Goal: Find specific page/section: Find specific page/section

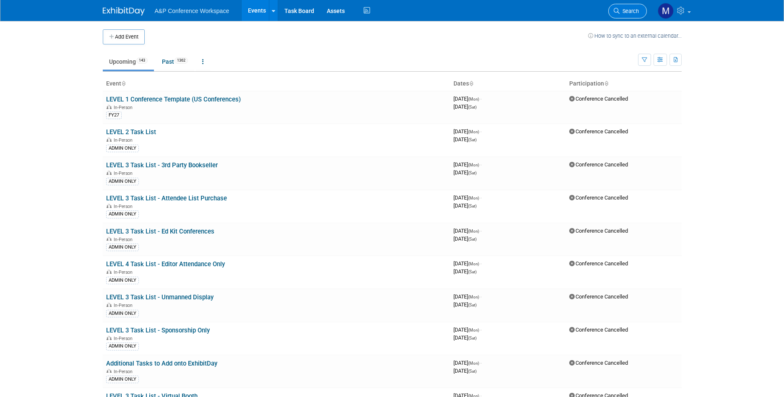
click at [621, 8] on span "Search" at bounding box center [629, 11] width 19 height 6
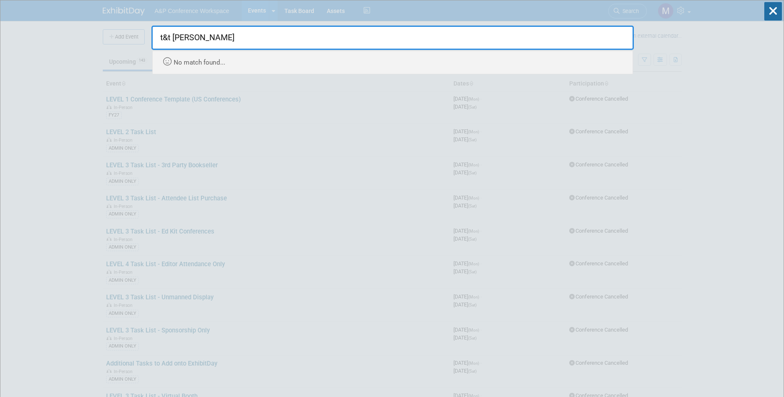
type input "t&t [PERSON_NAME]"
click at [333, 12] on div "t&t clark Recently Viewed Events: International Association for the History of …" at bounding box center [392, 37] width 483 height 74
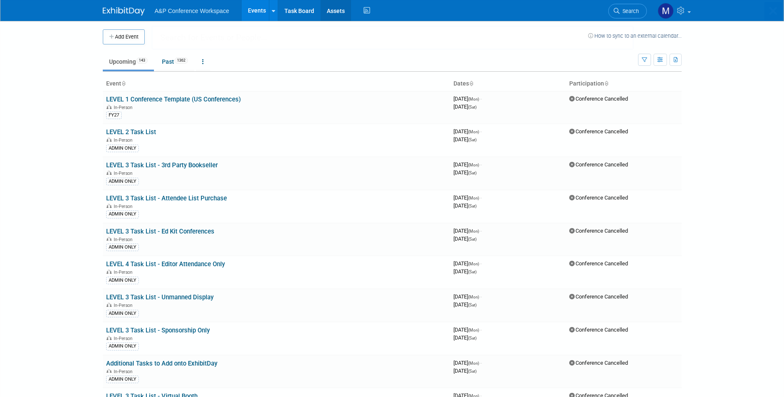
click at [334, 11] on link "Assets" at bounding box center [336, 10] width 31 height 21
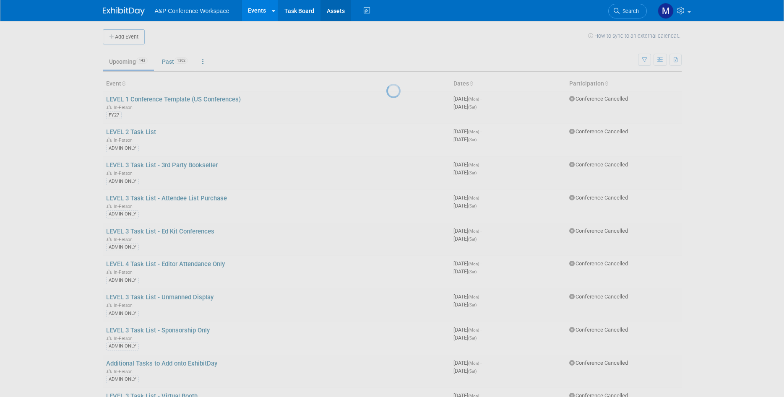
click at [334, 11] on link "Assets" at bounding box center [336, 10] width 31 height 21
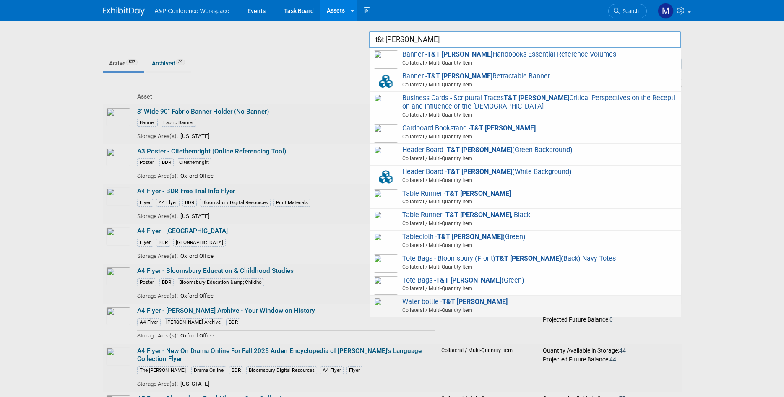
click at [445, 305] on strong "T&T [PERSON_NAME]" at bounding box center [474, 302] width 65 height 8
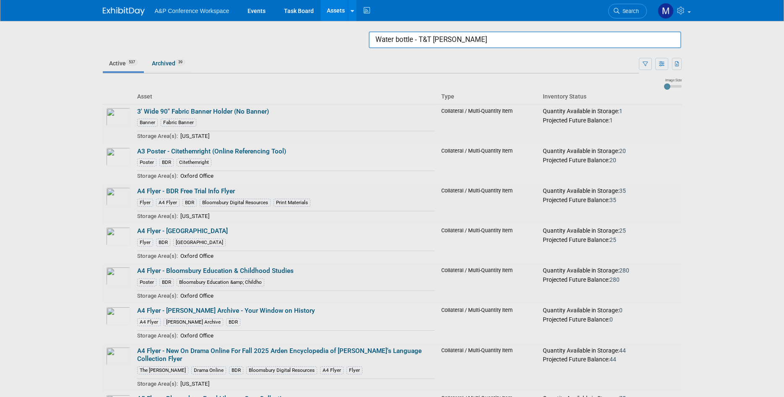
click at [528, 44] on input "Water bottle - T&T [PERSON_NAME]" at bounding box center [525, 39] width 313 height 17
click at [528, 44] on input "Water bottle - T&T Clark" at bounding box center [525, 39] width 313 height 17
drag, startPoint x: 528, startPoint y: 44, endPoint x: 371, endPoint y: 43, distance: 156.9
click at [373, 44] on input "Water bottle - T&T Clark" at bounding box center [525, 39] width 313 height 17
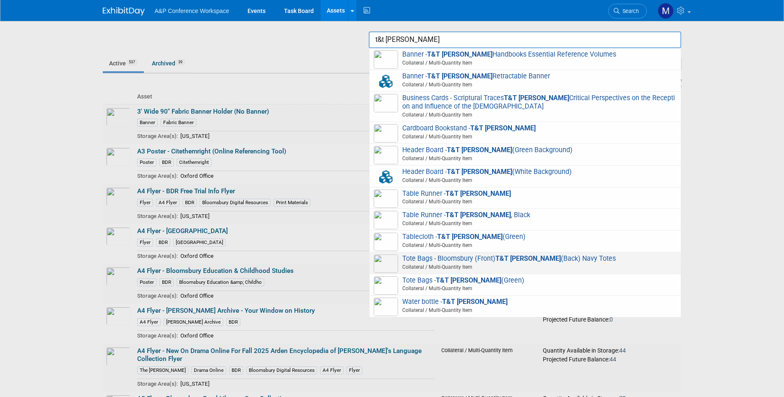
click at [452, 261] on span "Tote Bags - Bloomsbury (Front) T&T Clark (Back) Navy Totes Collateral / Multi-Q…" at bounding box center [525, 263] width 303 height 17
type input "Tote Bags - Bloomsbury (Front) T&T [PERSON_NAME] (Back) Navy Totes"
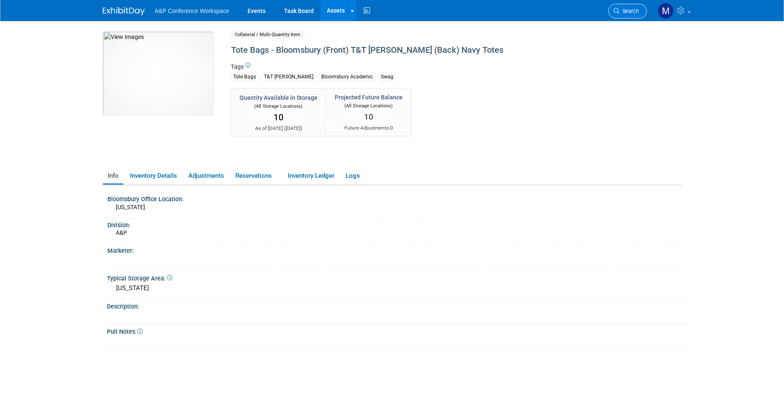
click at [628, 8] on span "Search" at bounding box center [629, 11] width 19 height 6
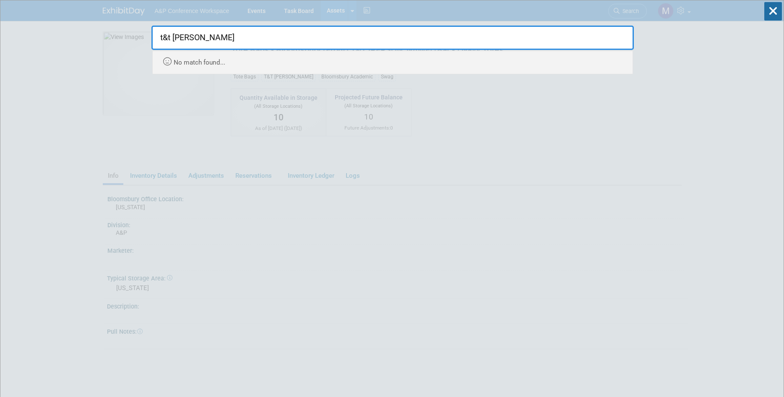
type input "t&t [PERSON_NAME]"
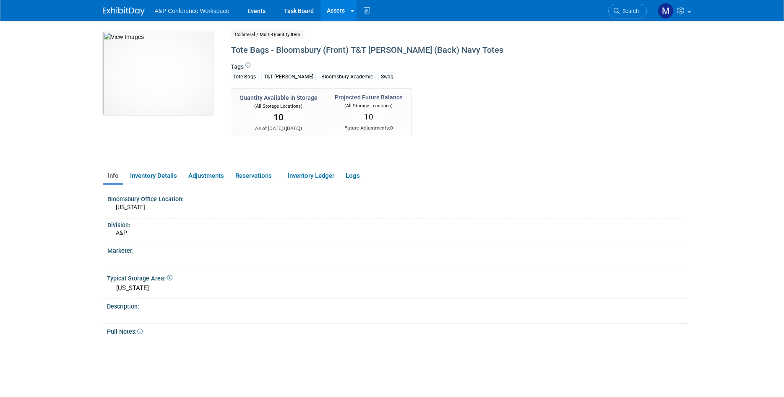
click at [326, 10] on link "Assets" at bounding box center [336, 10] width 31 height 21
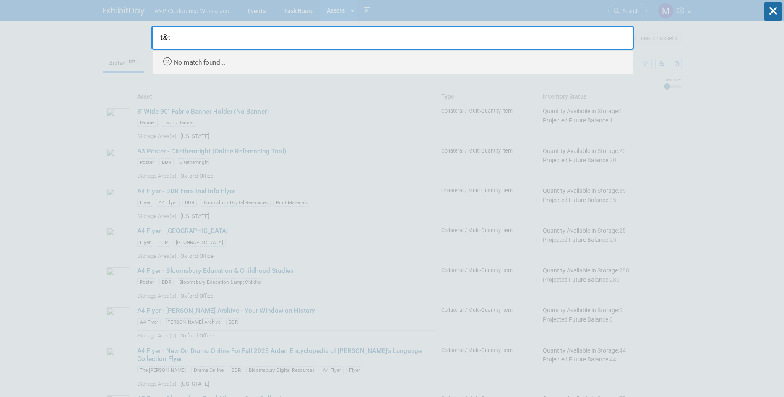
type input "t&t"
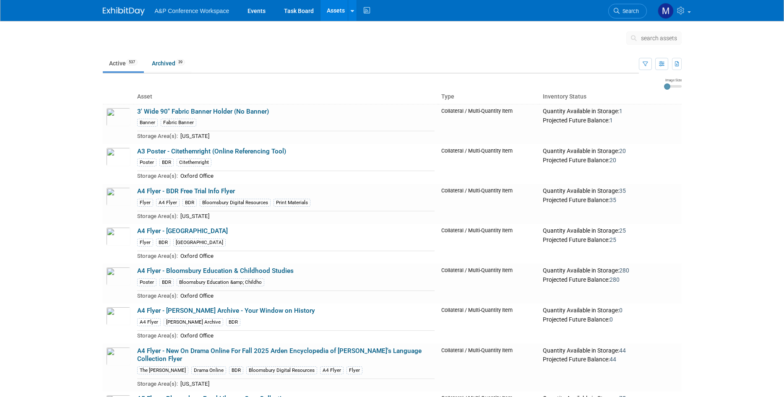
click at [648, 42] on span "search assets" at bounding box center [659, 38] width 36 height 7
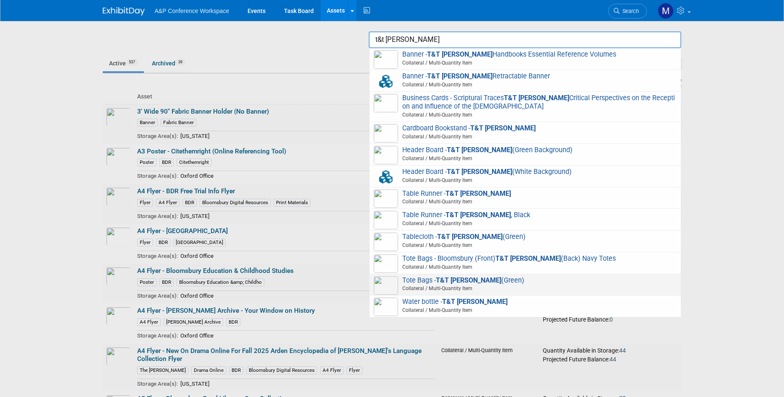
click at [499, 287] on span "Collateral / Multi-Quantity Item" at bounding box center [526, 289] width 300 height 8
type input "Tote Bags - T&T [PERSON_NAME] (Green)"
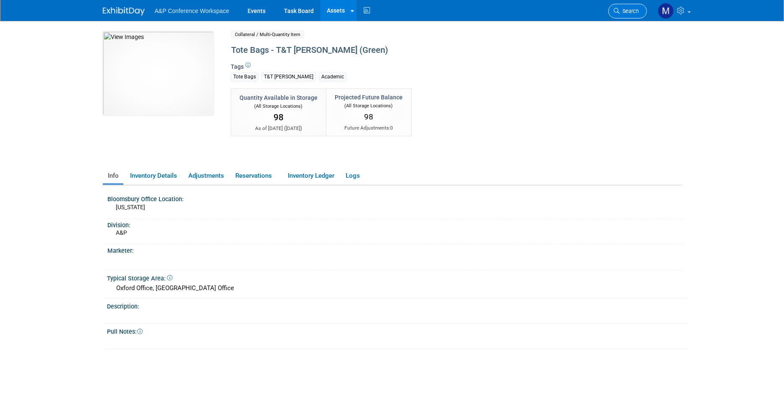
click at [633, 12] on span "Search" at bounding box center [629, 11] width 19 height 6
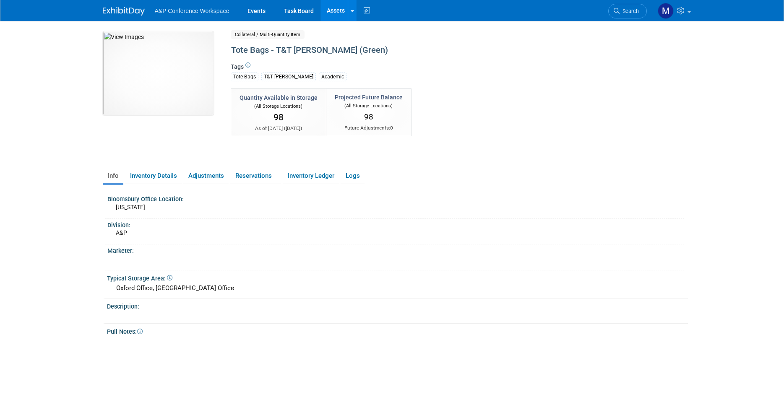
click at [125, 12] on img at bounding box center [124, 11] width 42 height 8
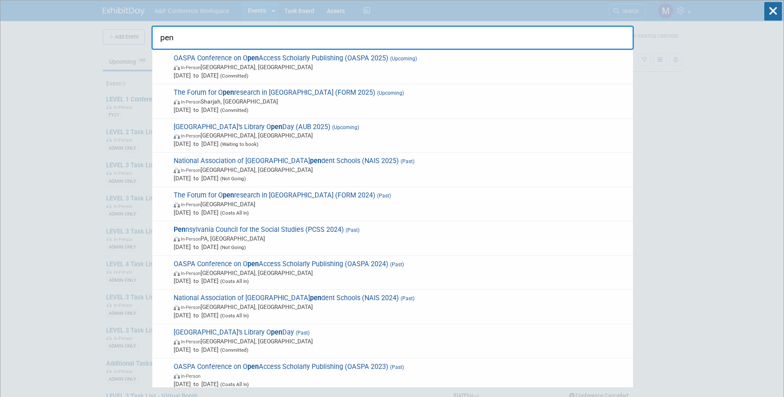
type input "pen"
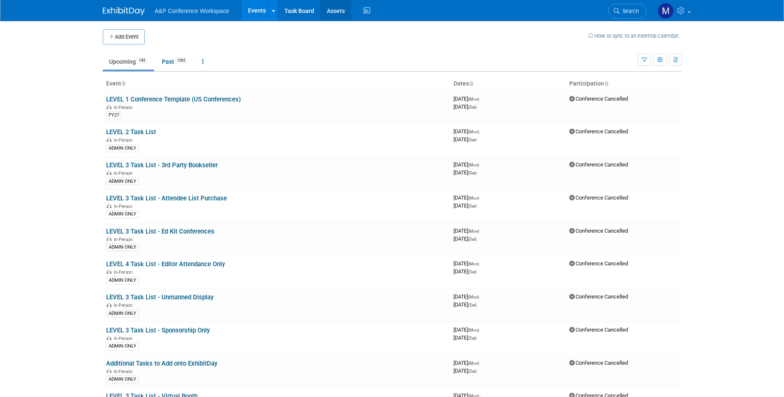
click at [330, 14] on link "Assets" at bounding box center [336, 10] width 31 height 21
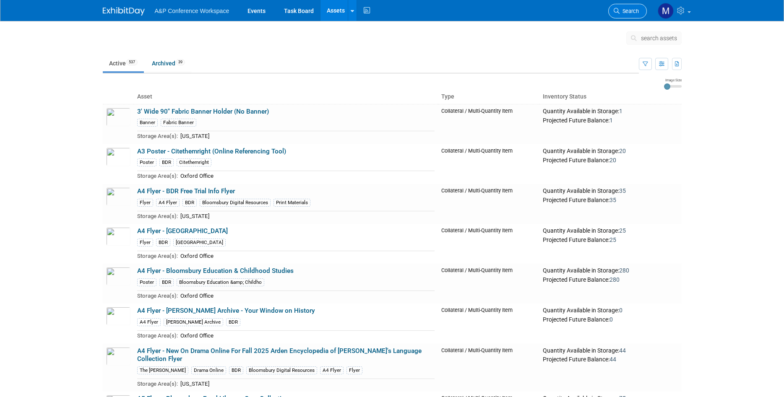
click at [632, 5] on link "Search" at bounding box center [627, 11] width 39 height 15
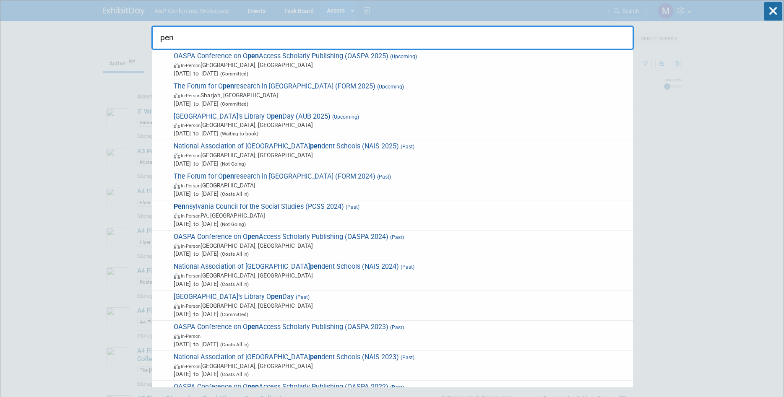
type input "pen"
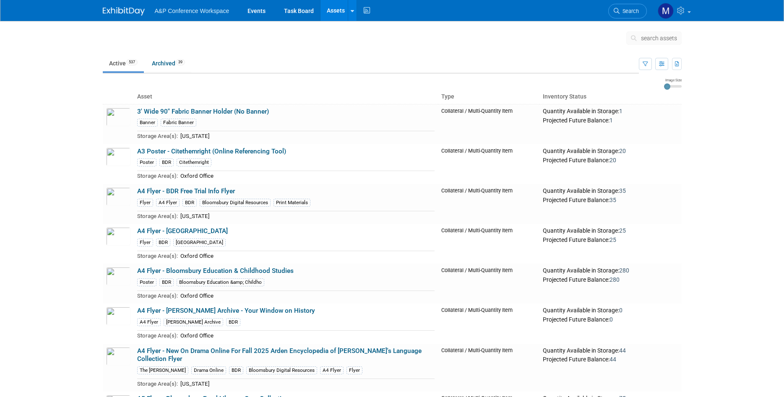
click at [326, 11] on link "Assets" at bounding box center [336, 10] width 31 height 21
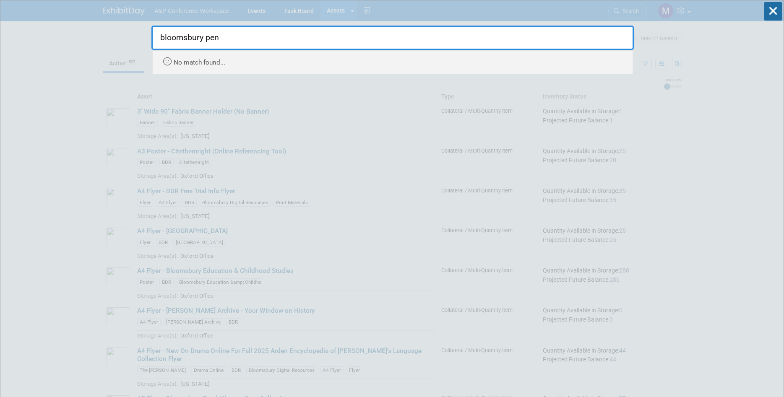
type input "bloomsbury pen"
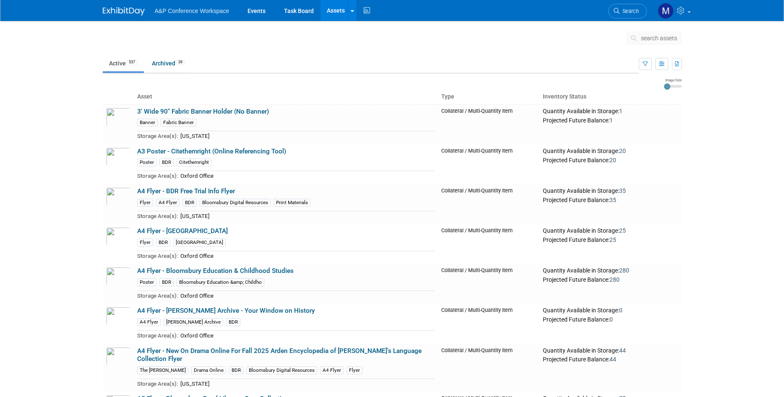
click at [346, 13] on link "Assets" at bounding box center [336, 10] width 31 height 21
click at [369, 30] on link "Search Assets" at bounding box center [384, 30] width 72 height 12
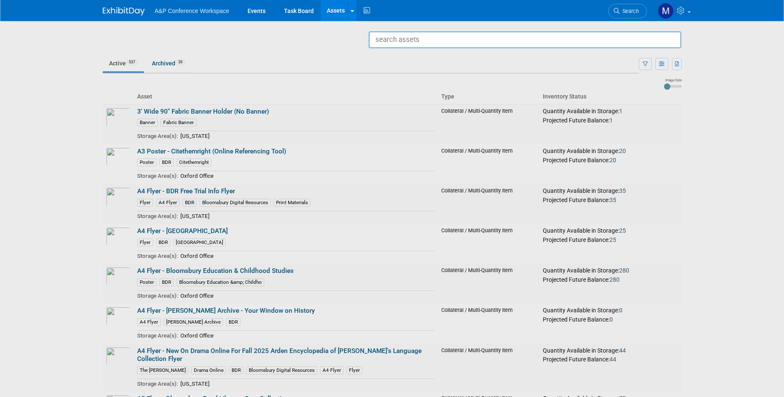
click at [452, 42] on input "text" at bounding box center [525, 39] width 313 height 17
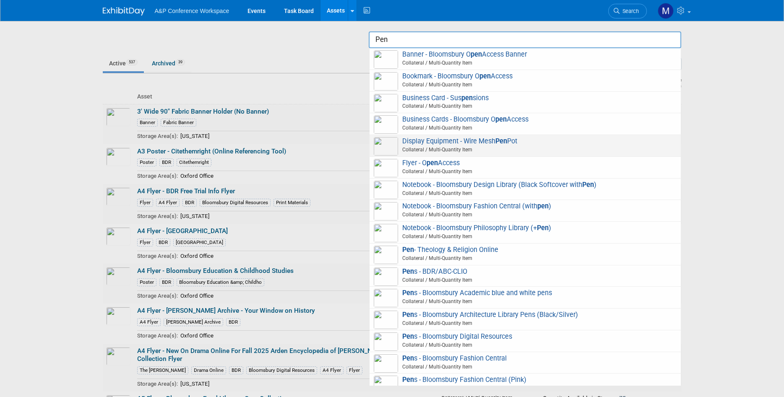
click at [428, 145] on span "Display Equipment - Wire Mesh Pen Pot Collateral / Multi-Quantity Item" at bounding box center [525, 145] width 303 height 17
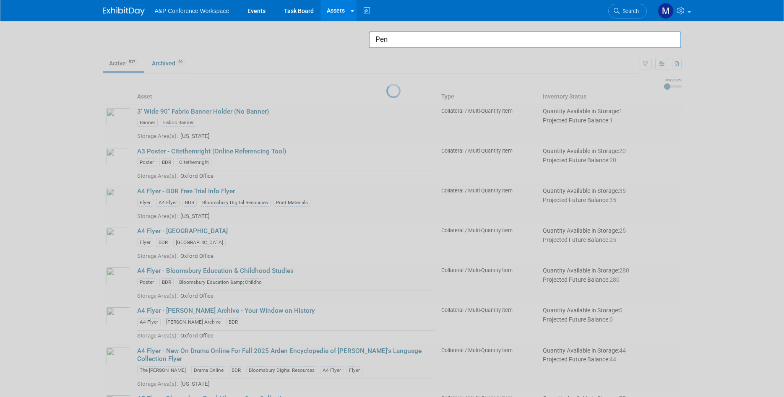
type input "Display Equipment - Wire Mesh Pen Pot"
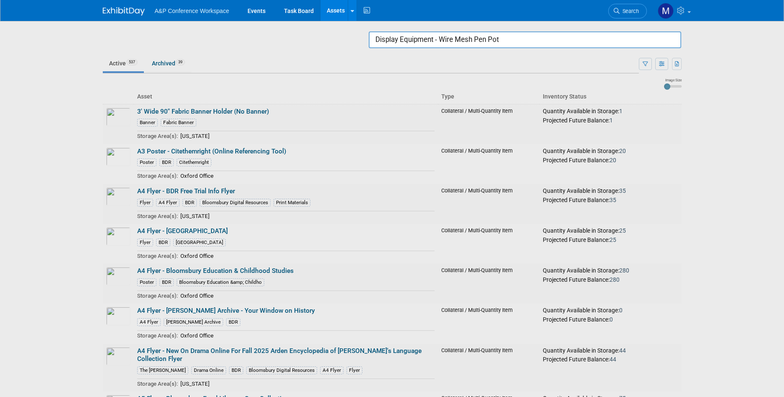
click at [425, 37] on input "Display Equipment - Wire Mesh Pen Pot" at bounding box center [525, 39] width 313 height 17
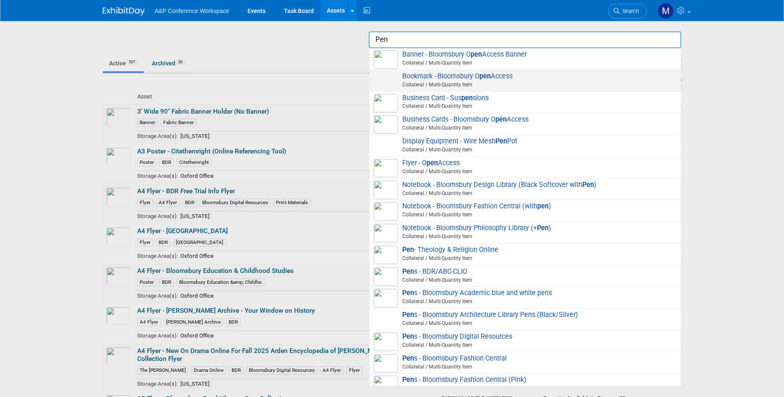
click at [450, 81] on span "Collateral / Multi-Quantity Item" at bounding box center [526, 85] width 300 height 8
type input "Bookmark - Bloomsbury Open Access"
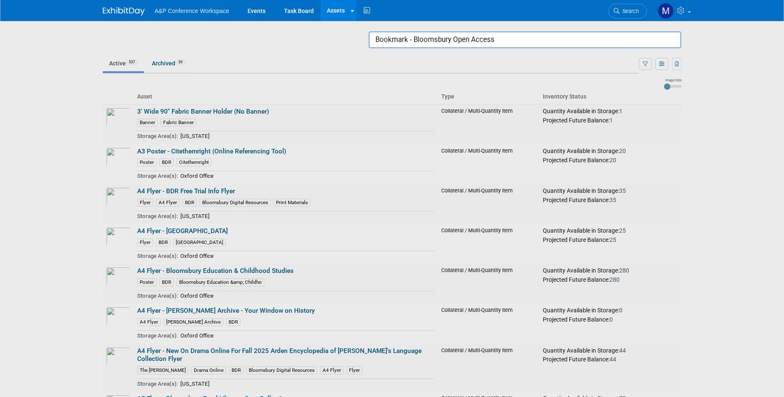
click at [549, 38] on input "Bookmark - Bloomsbury Open Access" at bounding box center [525, 39] width 313 height 17
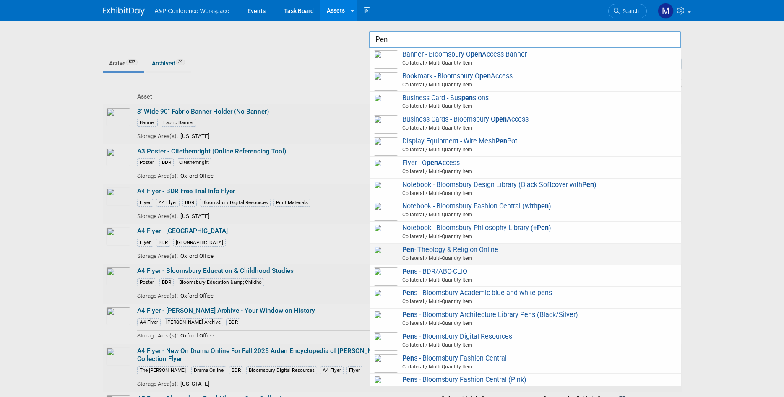
click at [460, 251] on span "Pen - Theology & Religion Online Collateral / Multi-Quantity Item" at bounding box center [525, 254] width 303 height 17
type input "Pen - Theology & Religion Online"
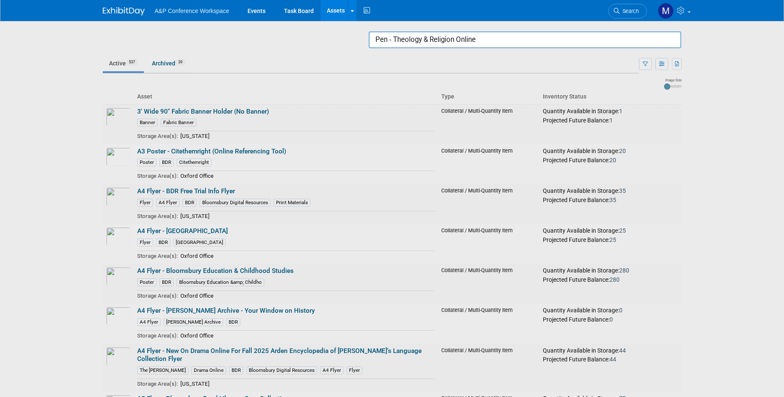
click at [520, 34] on input "Pen - Theology & Religion Online" at bounding box center [525, 39] width 313 height 17
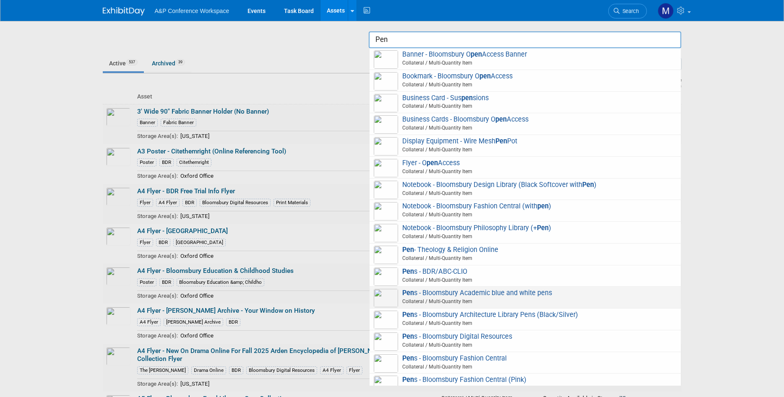
click at [540, 298] on span "Pen s - Bloomsbury Academic blue and white pens Collateral / Multi-Quantity Item" at bounding box center [525, 297] width 303 height 17
type input "Pens - Bloomsbury Academic blue and white pens"
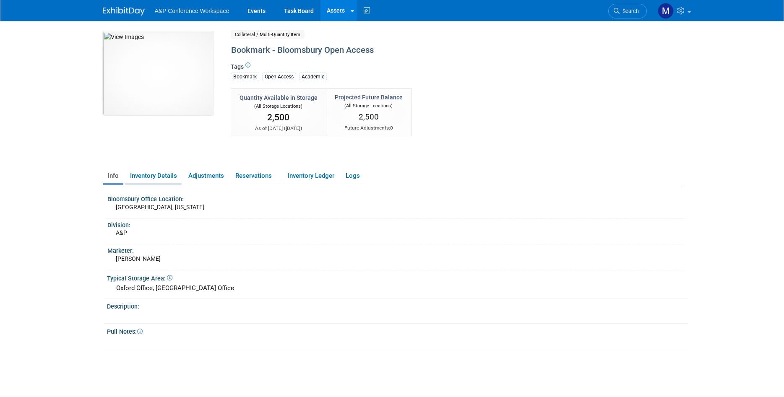
click at [159, 178] on link "Inventory Details" at bounding box center [153, 176] width 57 height 15
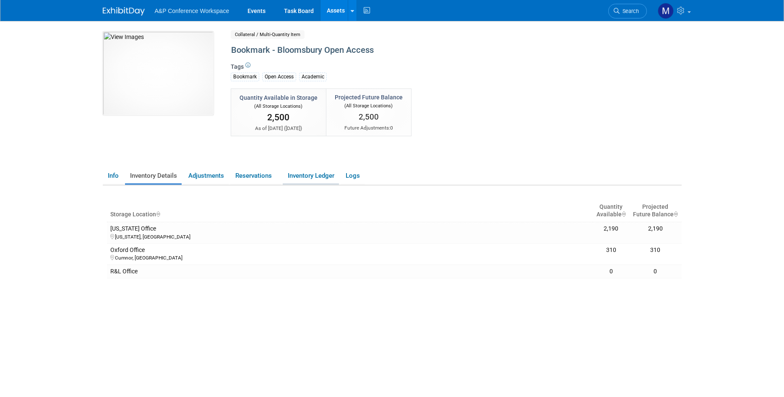
click at [300, 178] on link "Inventory Ledger" at bounding box center [311, 176] width 56 height 15
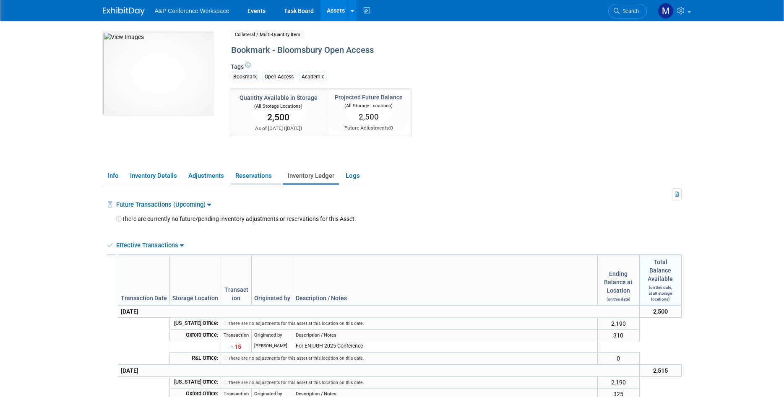
click at [258, 178] on link "Reservations" at bounding box center [255, 176] width 51 height 15
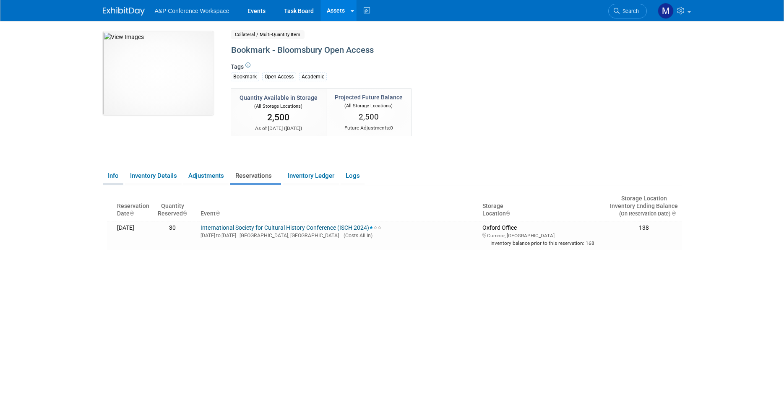
click at [122, 178] on link "Info" at bounding box center [113, 176] width 21 height 15
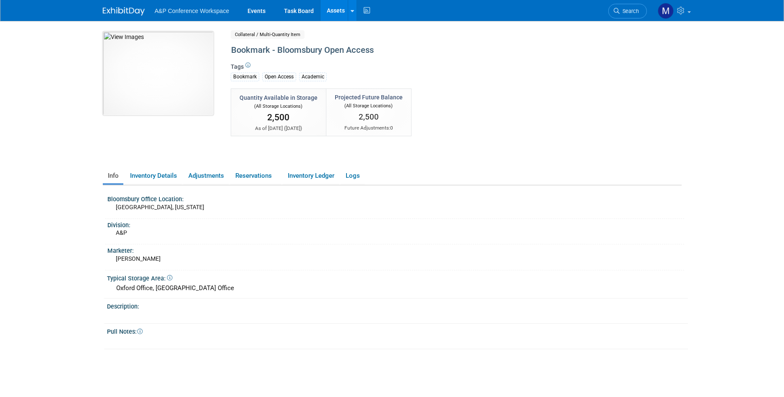
click at [149, 76] on img at bounding box center [158, 73] width 111 height 84
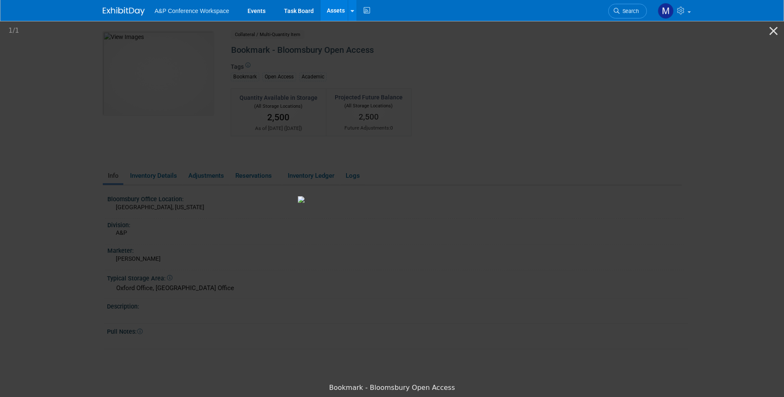
click at [682, 222] on picture at bounding box center [392, 200] width 784 height 360
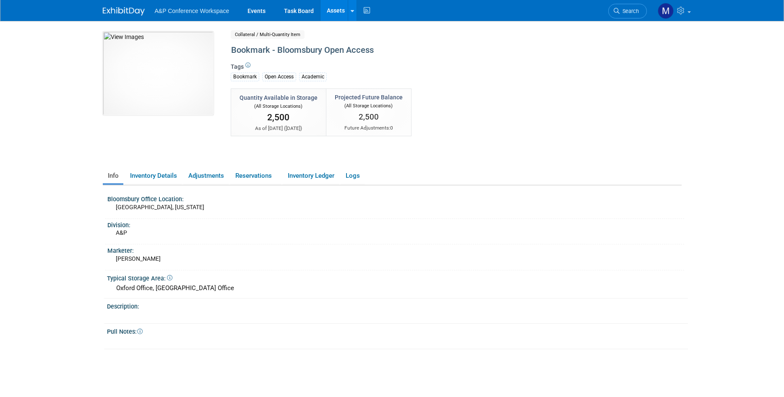
click at [349, 49] on div "Bookmark - Bloomsbury Open Access" at bounding box center [420, 50] width 384 height 15
click at [381, 266] on div "Michelle Kelly" at bounding box center [400, 261] width 569 height 13
click at [162, 85] on img at bounding box center [158, 73] width 111 height 84
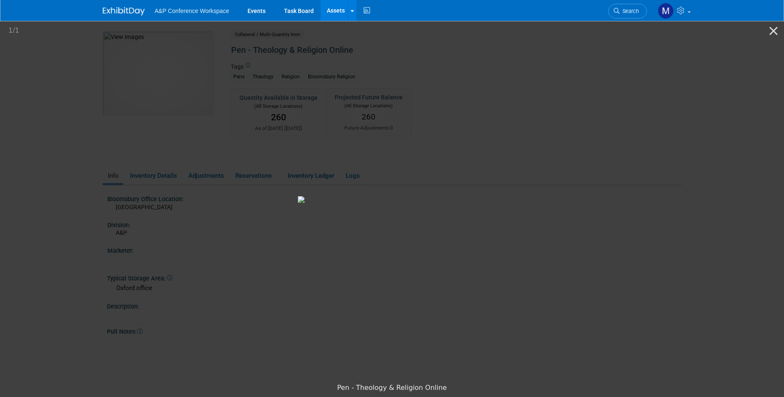
click at [683, 197] on picture at bounding box center [392, 200] width 784 height 360
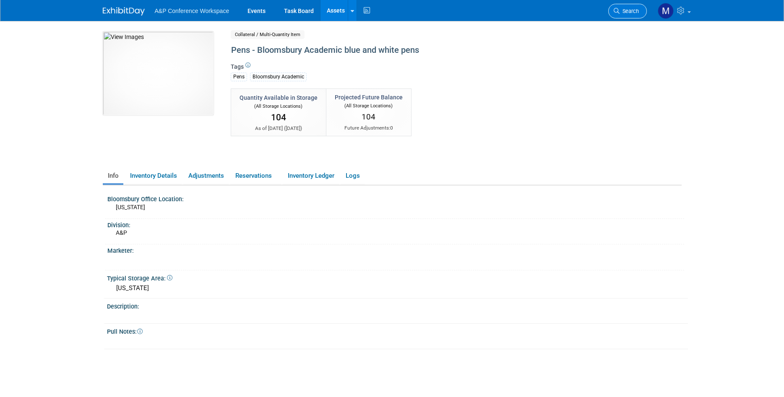
click at [623, 15] on link "Search" at bounding box center [627, 11] width 39 height 15
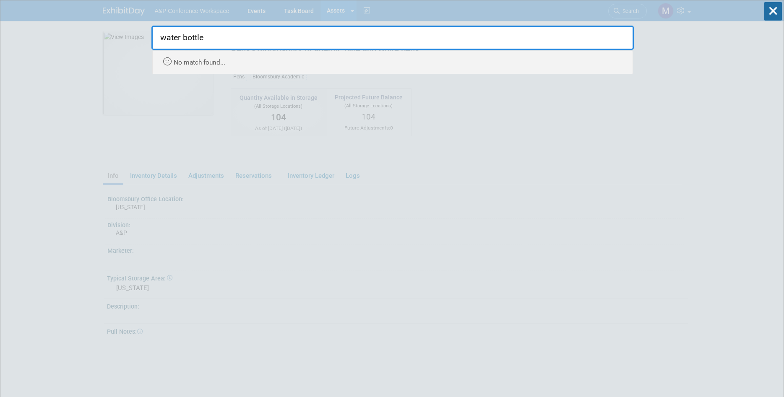
type input "water bottle"
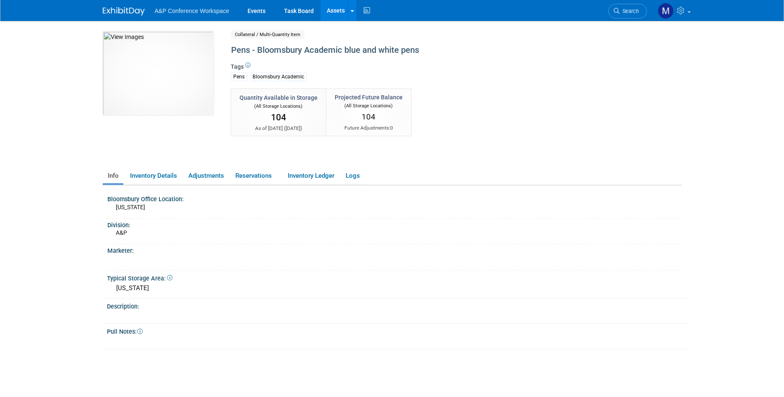
click at [337, 10] on link "Assets" at bounding box center [336, 10] width 31 height 21
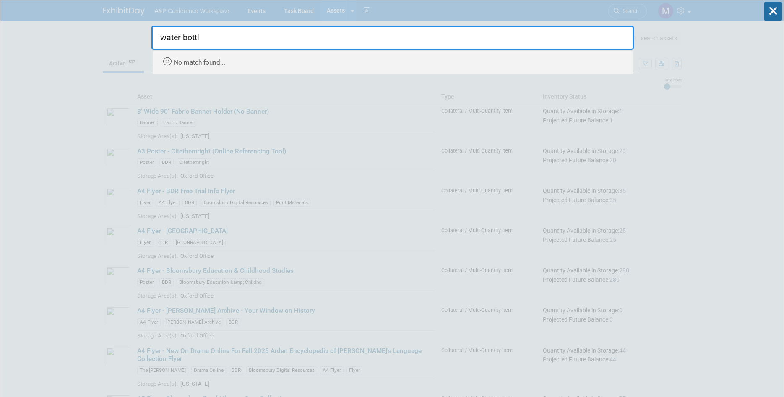
type input "water bottle"
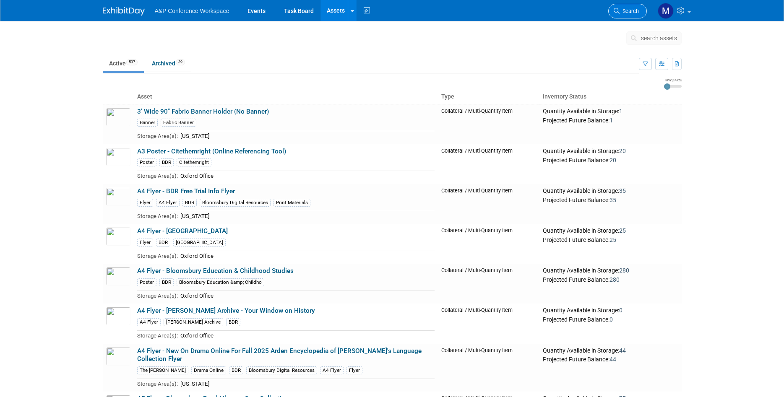
click at [632, 15] on link "Search" at bounding box center [627, 11] width 39 height 15
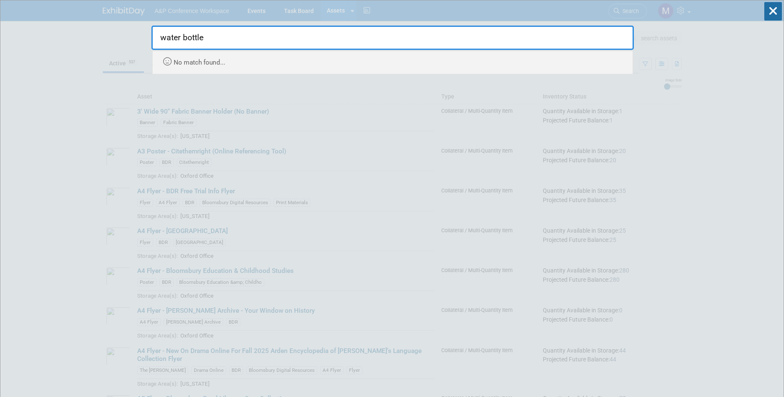
type input "water bottle"
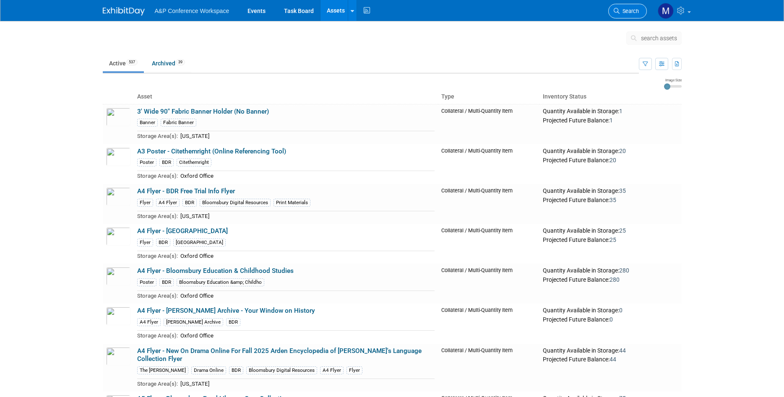
click at [637, 15] on link "Search" at bounding box center [627, 11] width 39 height 15
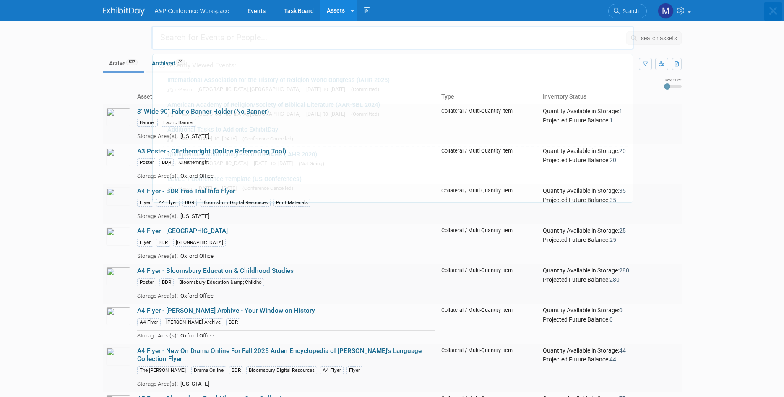
click at [678, 39] on body "A&P Conference Workspace Events Task Board Assets Search Assets Storage Locatio…" at bounding box center [392, 198] width 784 height 397
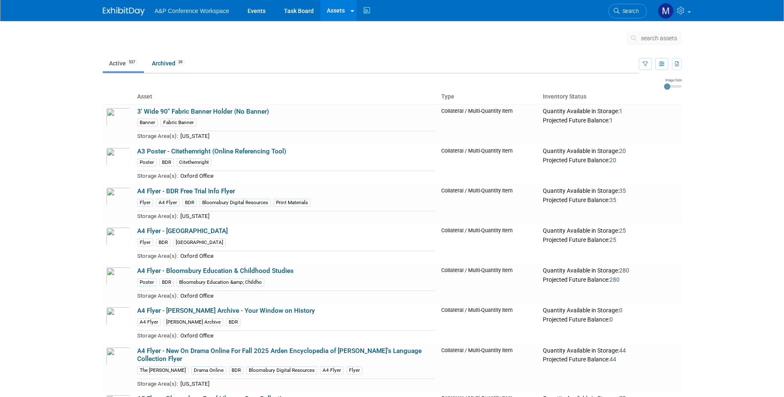
click at [674, 38] on span "search assets" at bounding box center [659, 38] width 36 height 7
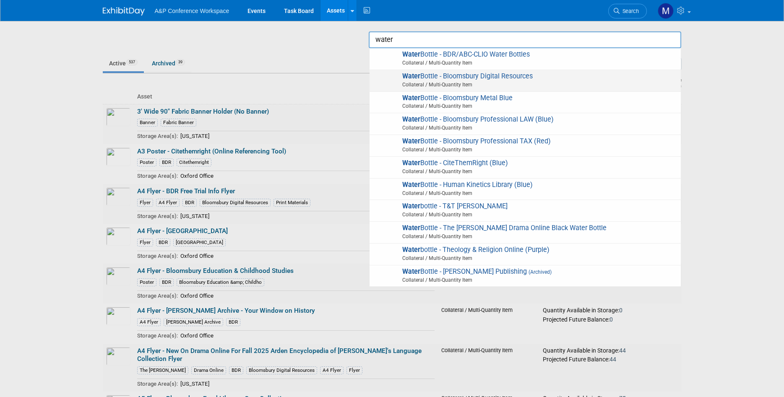
click at [498, 84] on span "Collateral / Multi-Quantity Item" at bounding box center [526, 85] width 300 height 8
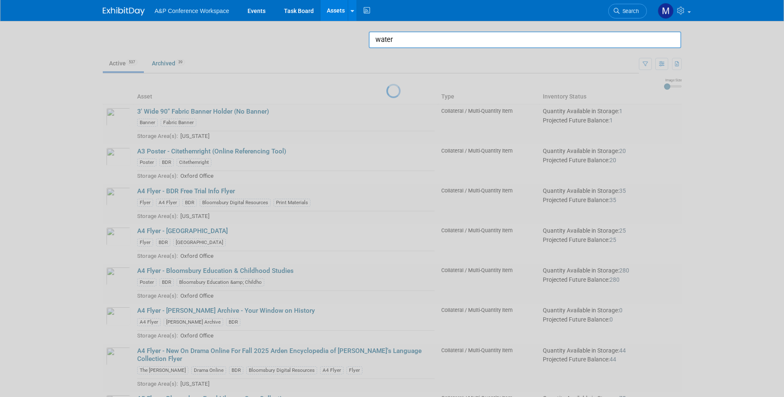
type input "Water Bottle - Bloomsbury Digital Resources"
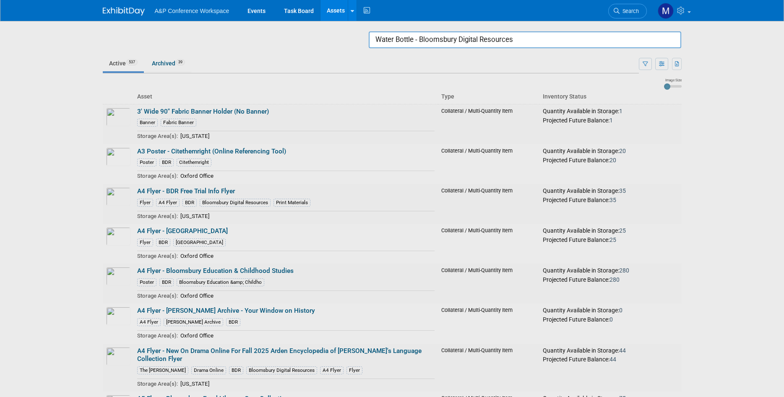
click at [594, 48] on input "Water Bottle - Bloomsbury Digital Resources" at bounding box center [525, 39] width 313 height 17
click at [594, 47] on input "Water Bottle - Bloomsbury Digital Resources" at bounding box center [525, 39] width 313 height 17
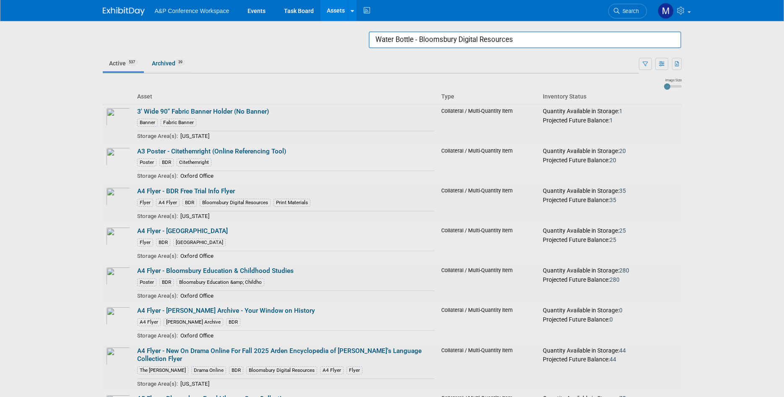
click at [594, 47] on input "Water Bottle - Bloomsbury Digital Resources" at bounding box center [525, 39] width 313 height 17
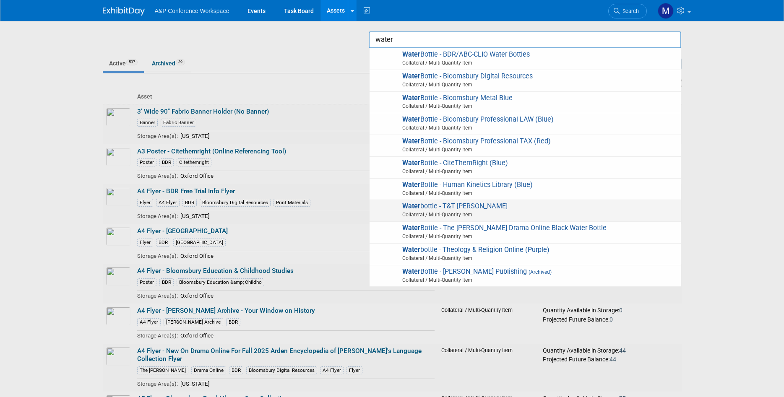
click at [517, 217] on span "Collateral / Multi-Quantity Item" at bounding box center [526, 215] width 300 height 8
type input "Water bottle - T&T [PERSON_NAME]"
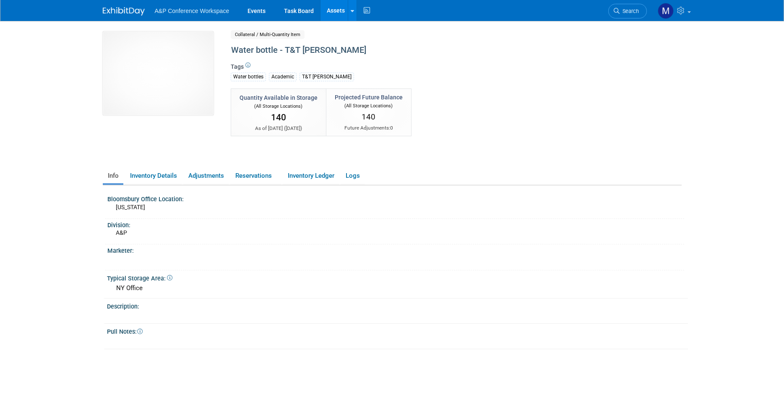
click at [125, 11] on img at bounding box center [124, 11] width 42 height 8
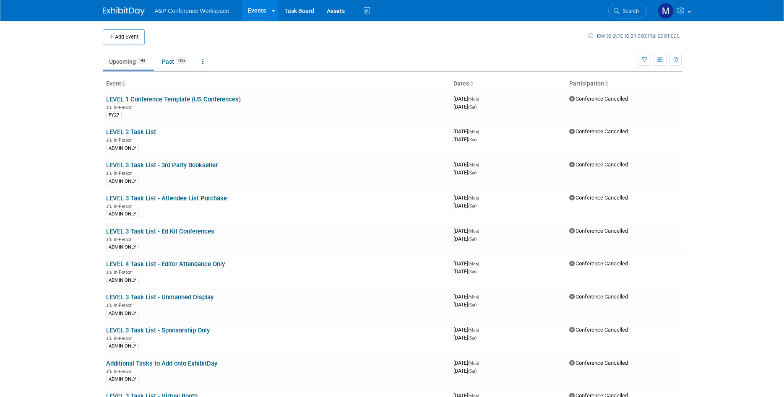
click at [621, 36] on link "How to sync to an external calendar..." at bounding box center [635, 36] width 94 height 6
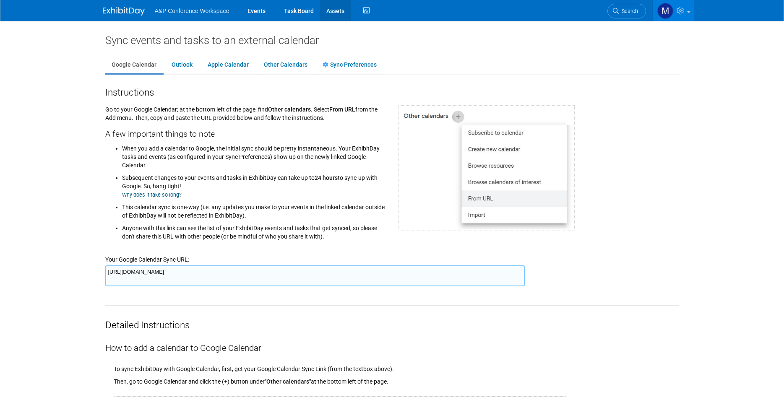
click at [330, 8] on link "Assets" at bounding box center [335, 10] width 31 height 21
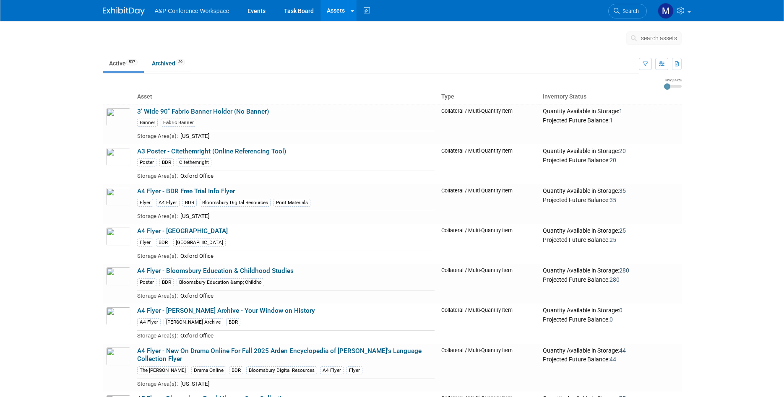
click at [646, 44] on button "search assets" at bounding box center [654, 37] width 55 height 13
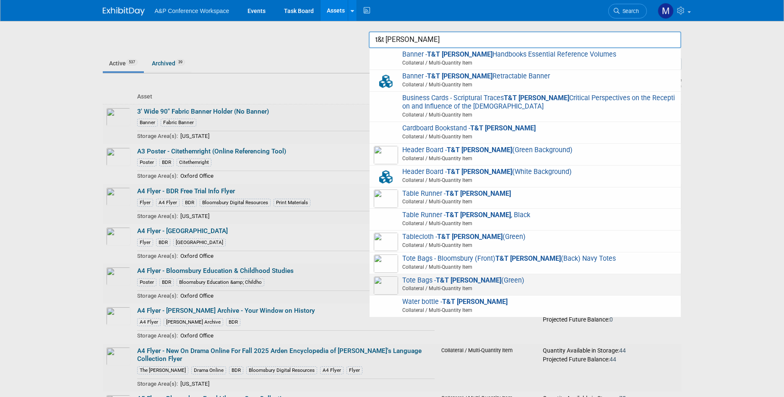
click at [459, 285] on span "Collateral / Multi-Quantity Item" at bounding box center [526, 289] width 300 height 8
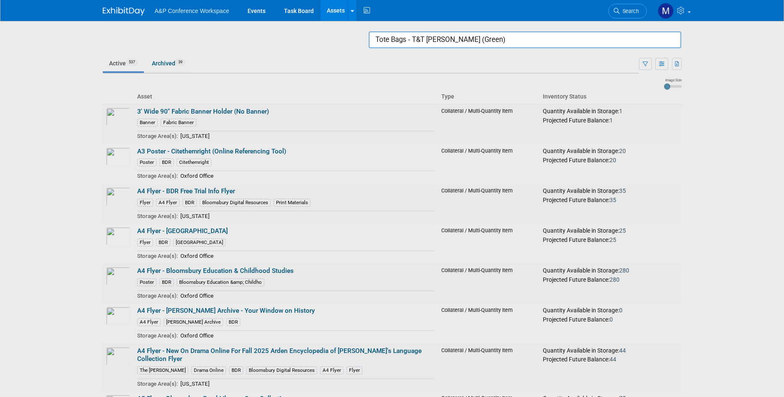
click at [640, 41] on input "Tote Bags - T&T [PERSON_NAME] (Green)" at bounding box center [525, 39] width 313 height 17
click at [640, 41] on input "Tote Bags - T&T Clark (Green)" at bounding box center [525, 39] width 313 height 17
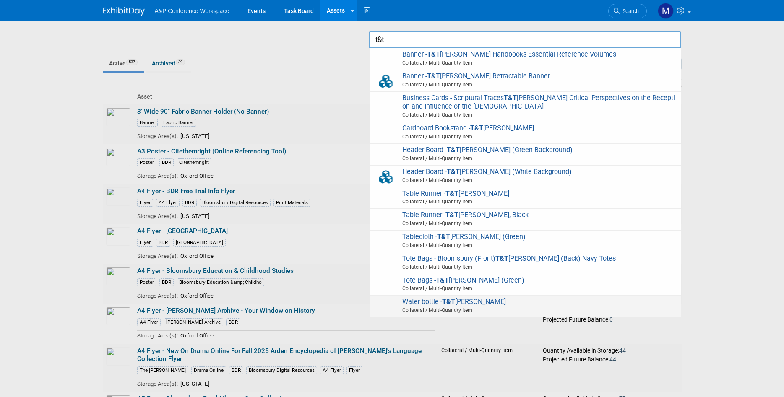
click at [539, 299] on span "Water bottle - T&T Clark Collateral / Multi-Quantity Item" at bounding box center [525, 306] width 303 height 17
type input "Water bottle - T&T Clark"
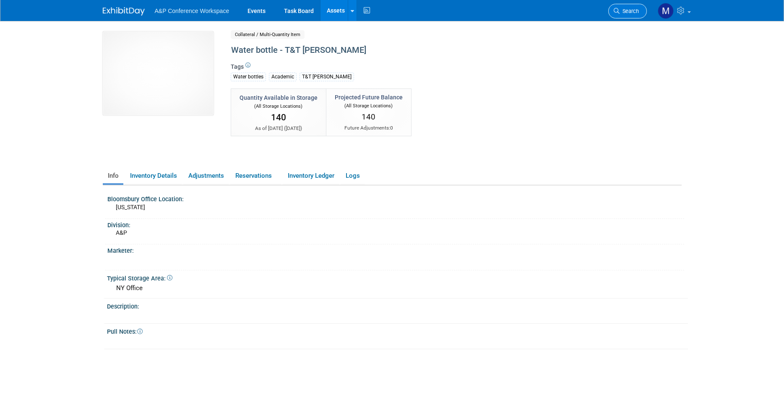
click at [616, 14] on link "Search" at bounding box center [627, 11] width 39 height 15
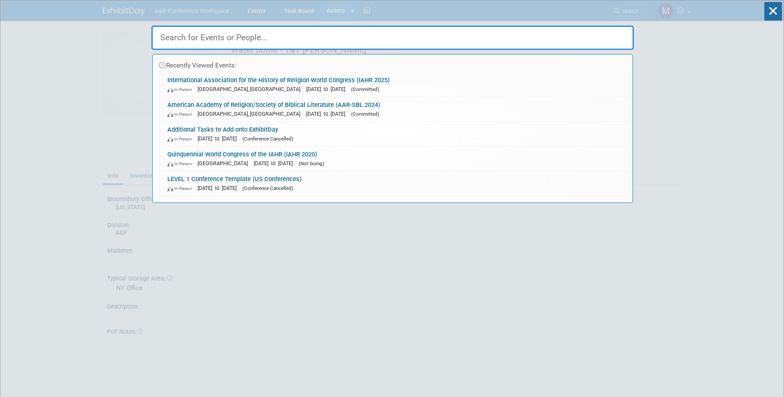
click at [547, 39] on input "text" at bounding box center [392, 38] width 483 height 24
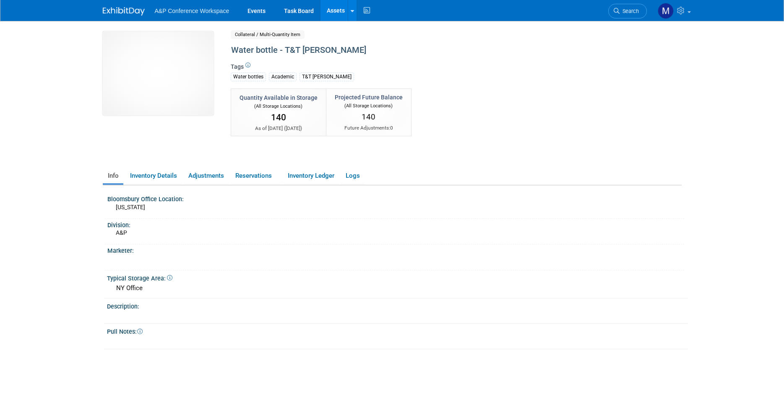
click at [132, 9] on img at bounding box center [124, 11] width 42 height 8
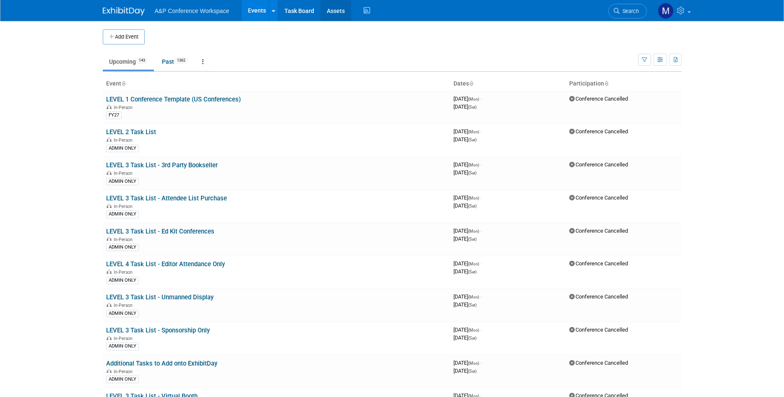
click at [330, 8] on link "Assets" at bounding box center [336, 10] width 31 height 21
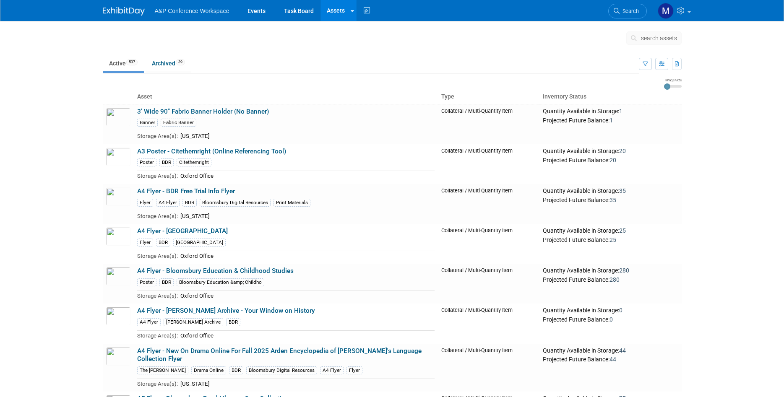
click at [652, 39] on span "search assets" at bounding box center [659, 38] width 36 height 7
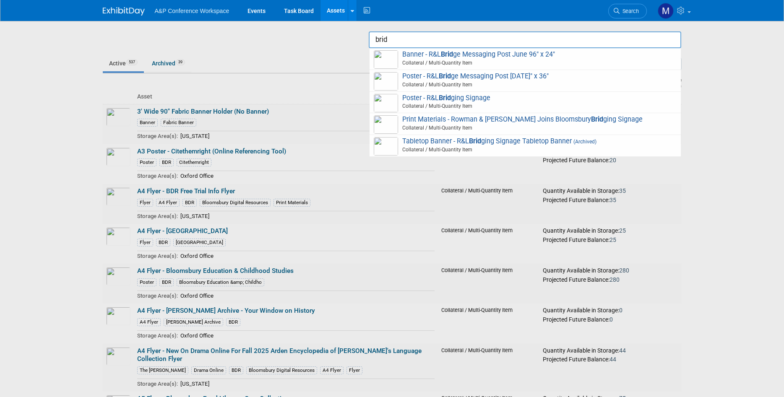
click at [621, 37] on input "brid" at bounding box center [525, 39] width 313 height 17
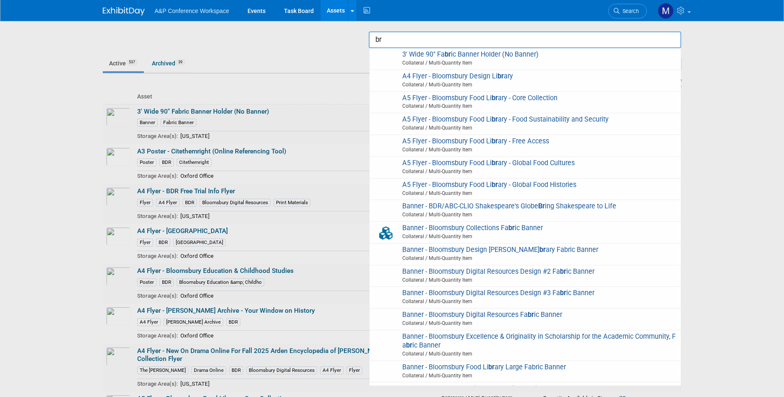
type input "b"
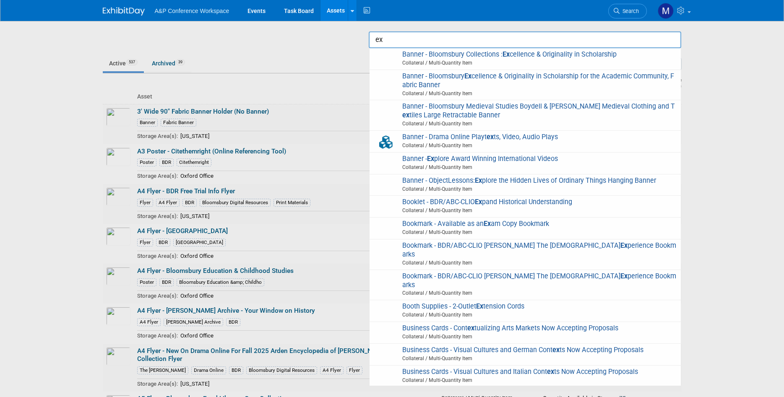
type input "e"
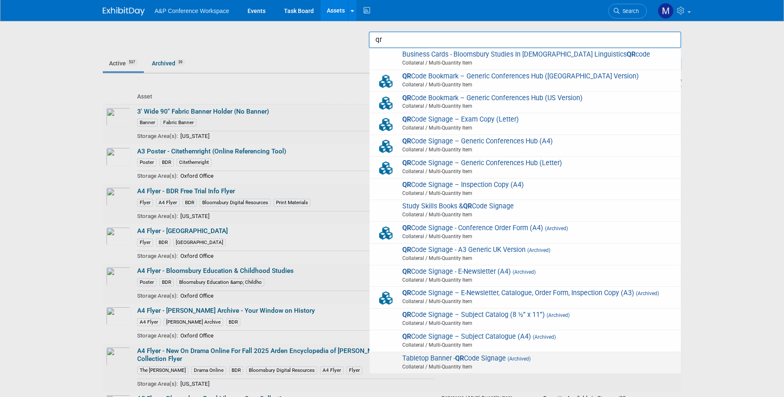
click at [509, 363] on span "Tabletop Banner - QR Code Signage (Archived) Collateral / Multi-Quantity Item" at bounding box center [525, 363] width 303 height 17
type input "Tabletop Banner - QR Code Signage"
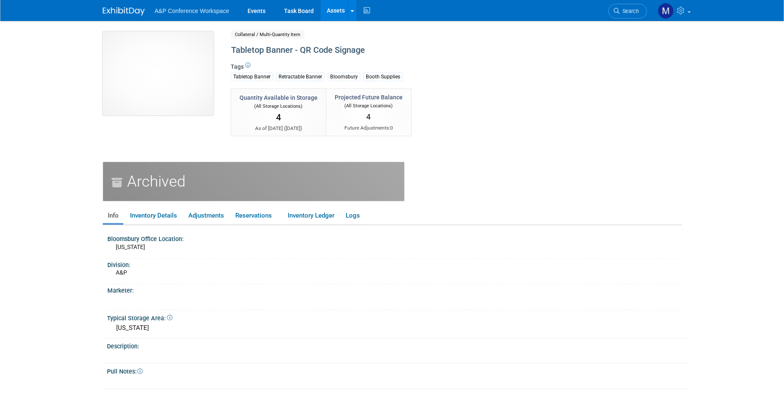
click at [142, 91] on img at bounding box center [158, 73] width 111 height 84
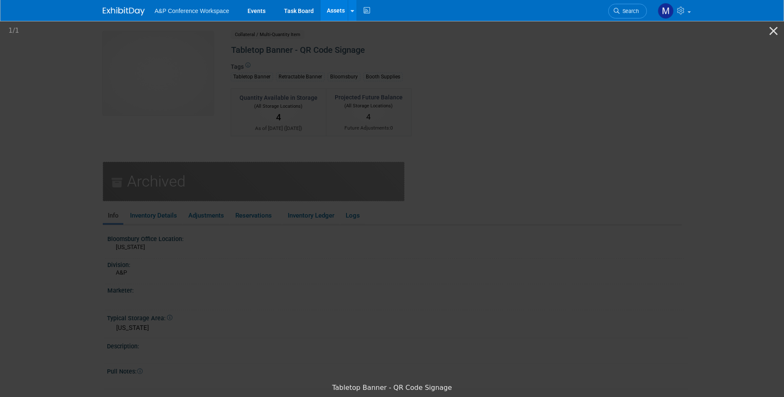
click at [658, 222] on picture at bounding box center [392, 200] width 784 height 360
